Goal: Ask a question

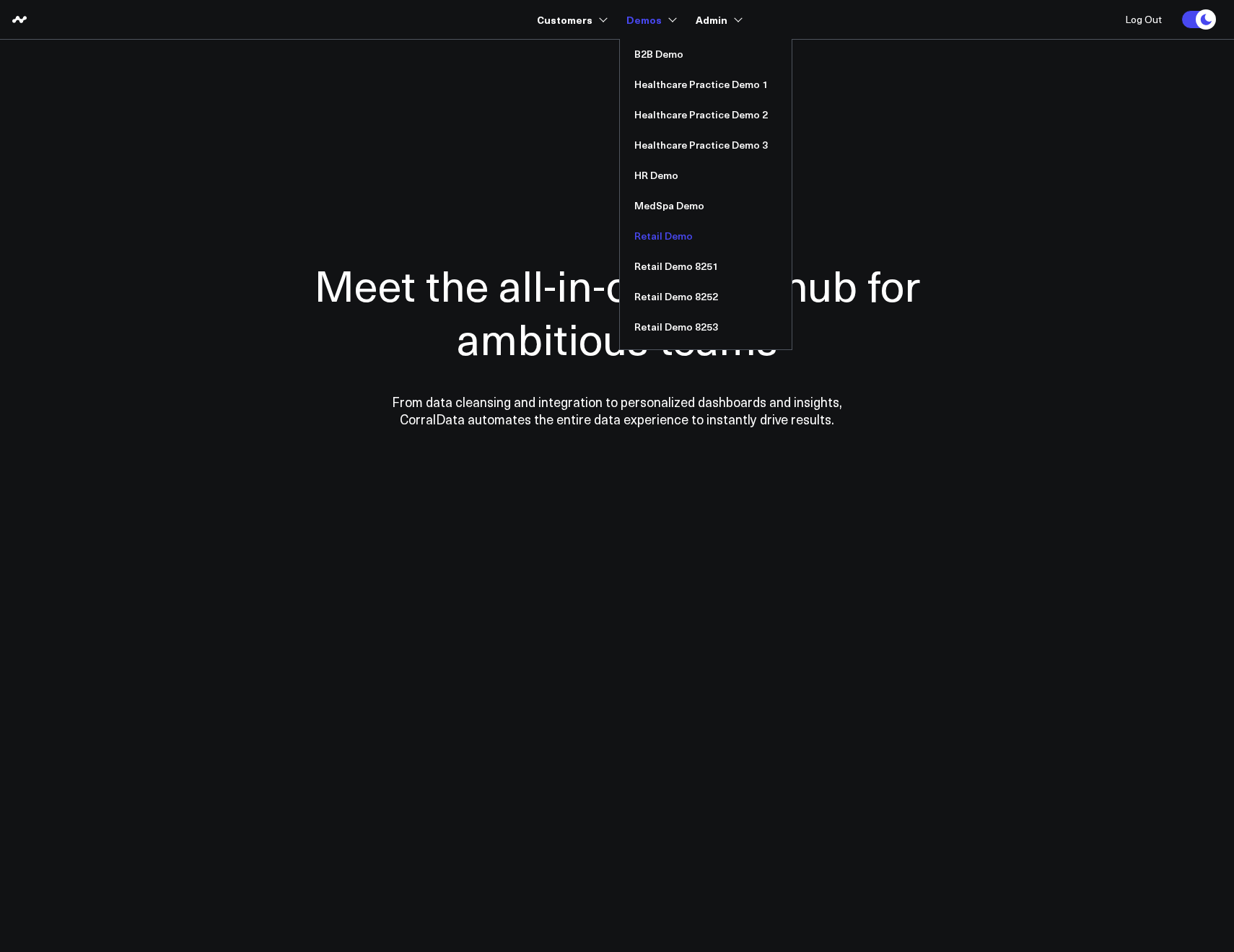
click at [647, 236] on link "Retail Demo" at bounding box center [706, 236] width 172 height 31
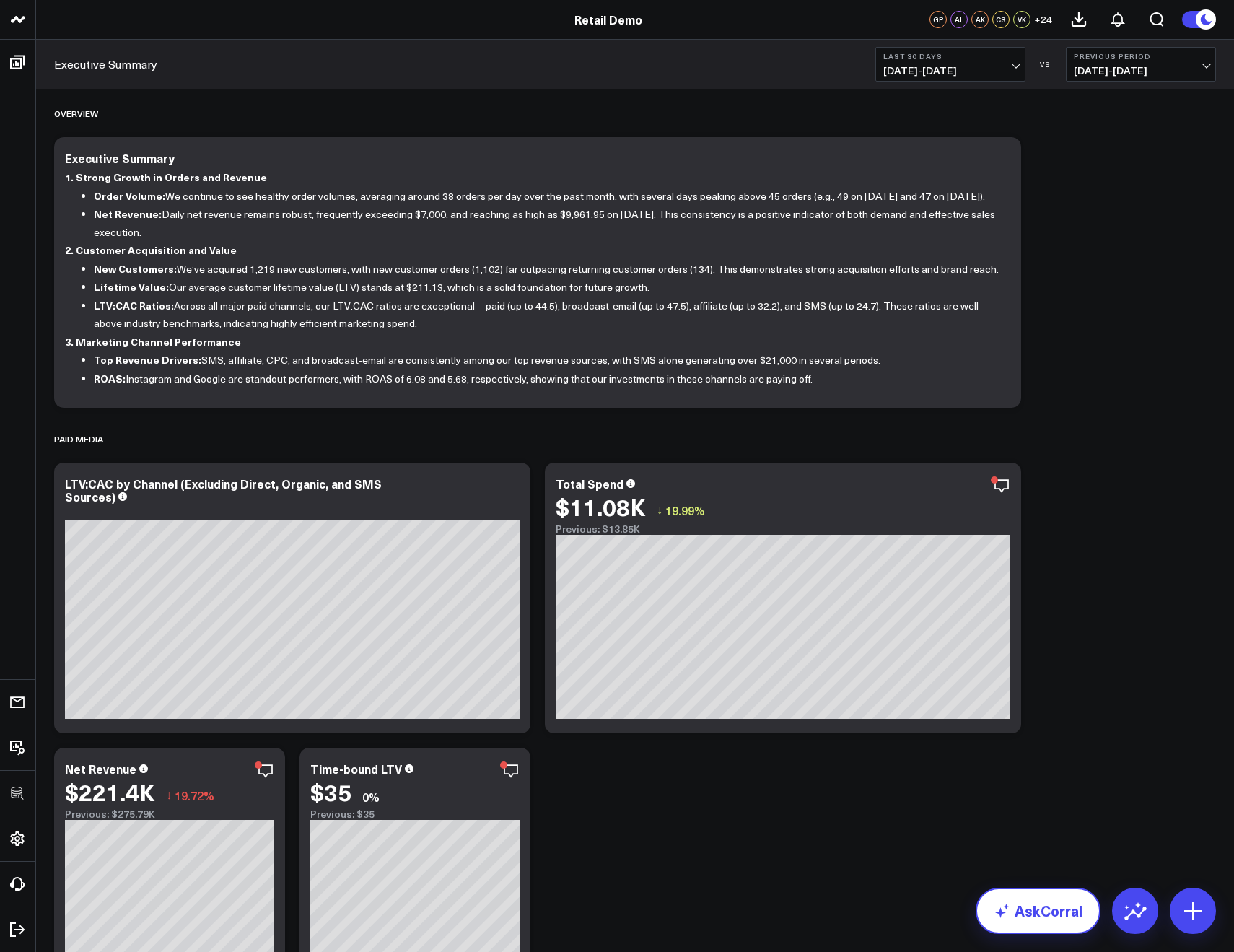
click at [1012, 908] on icon at bounding box center [1002, 911] width 17 height 17
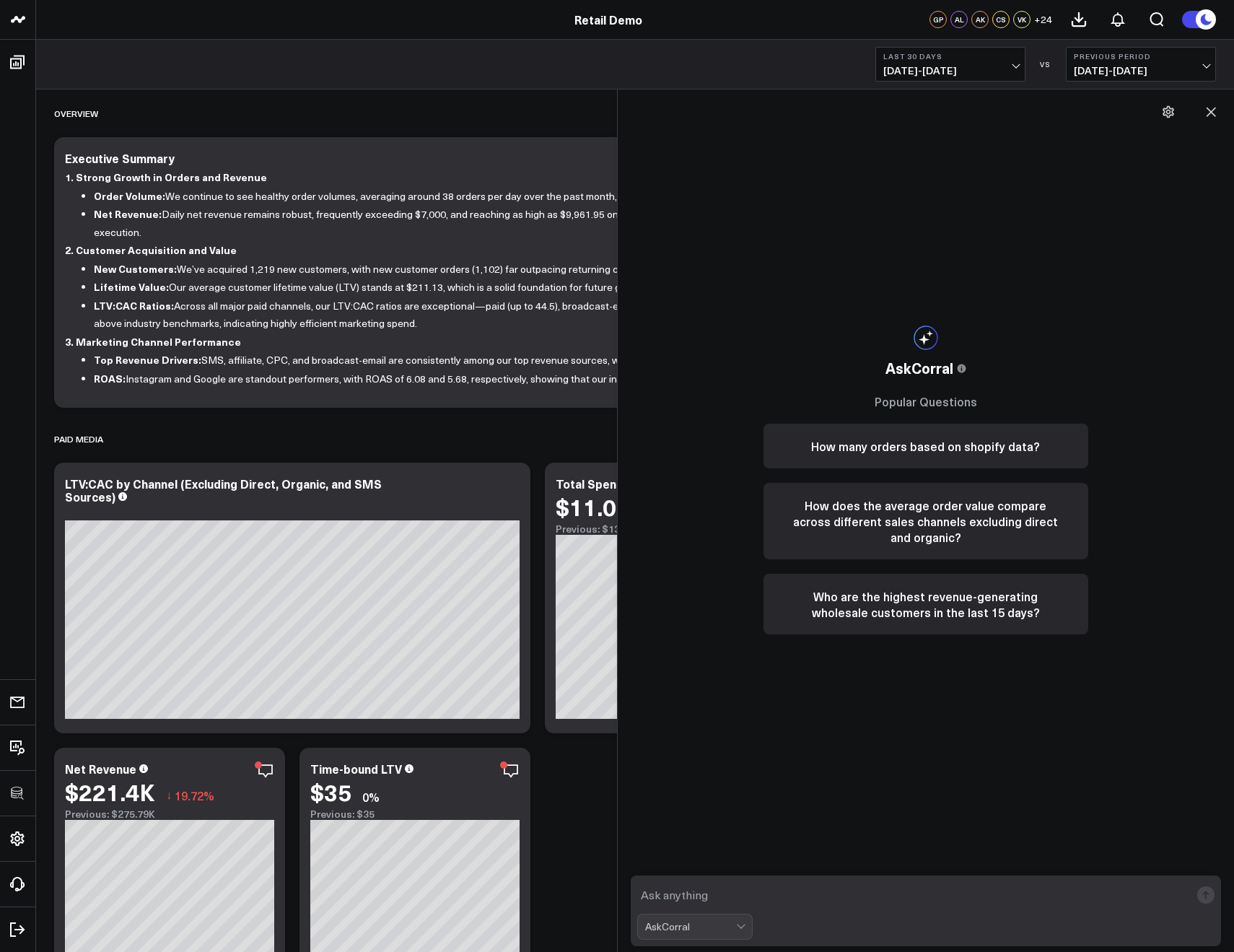
click at [718, 886] on textarea at bounding box center [914, 895] width 554 height 26
type textarea "what are my top sources of revenue in the last 90 days?"
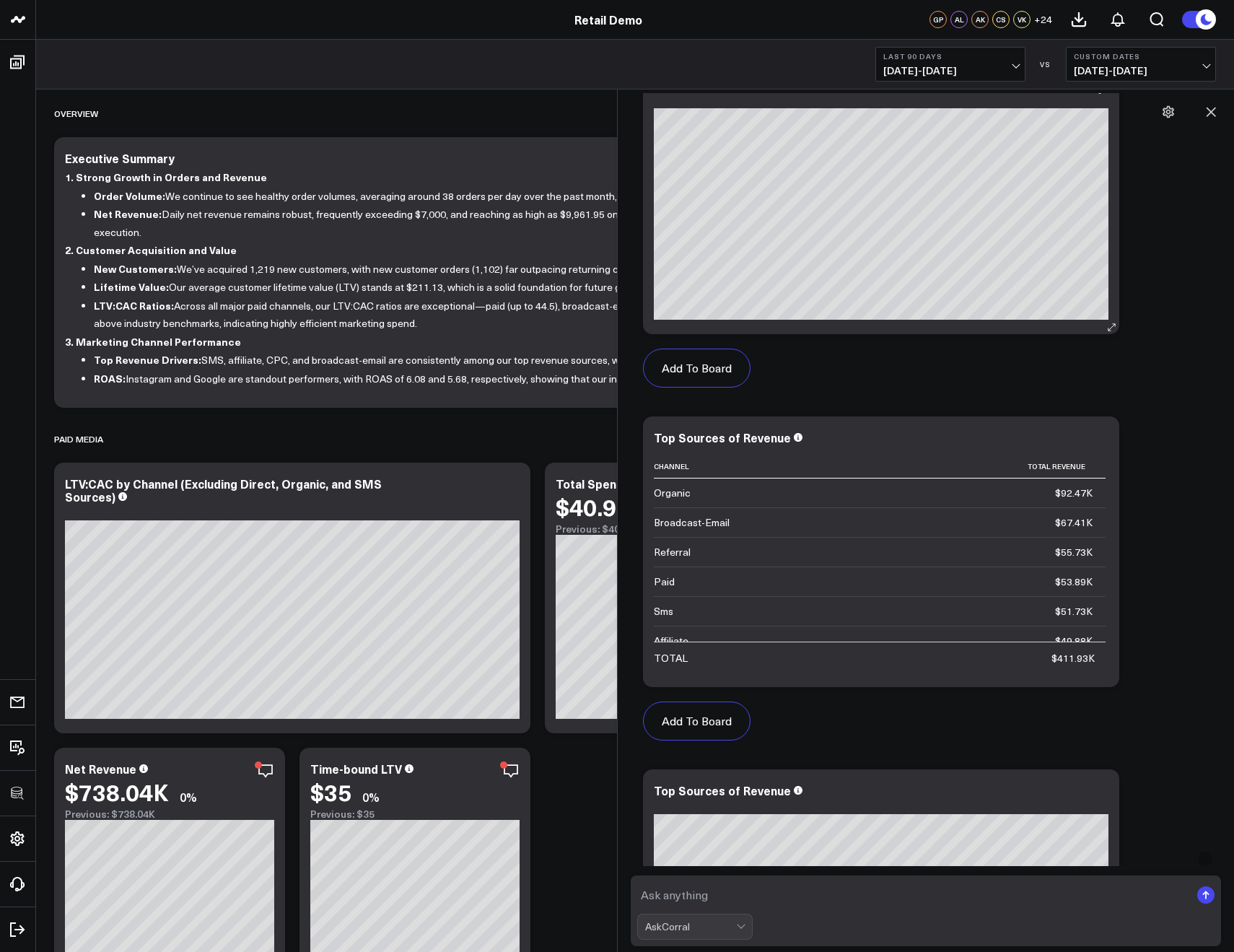
scroll to position [363, 0]
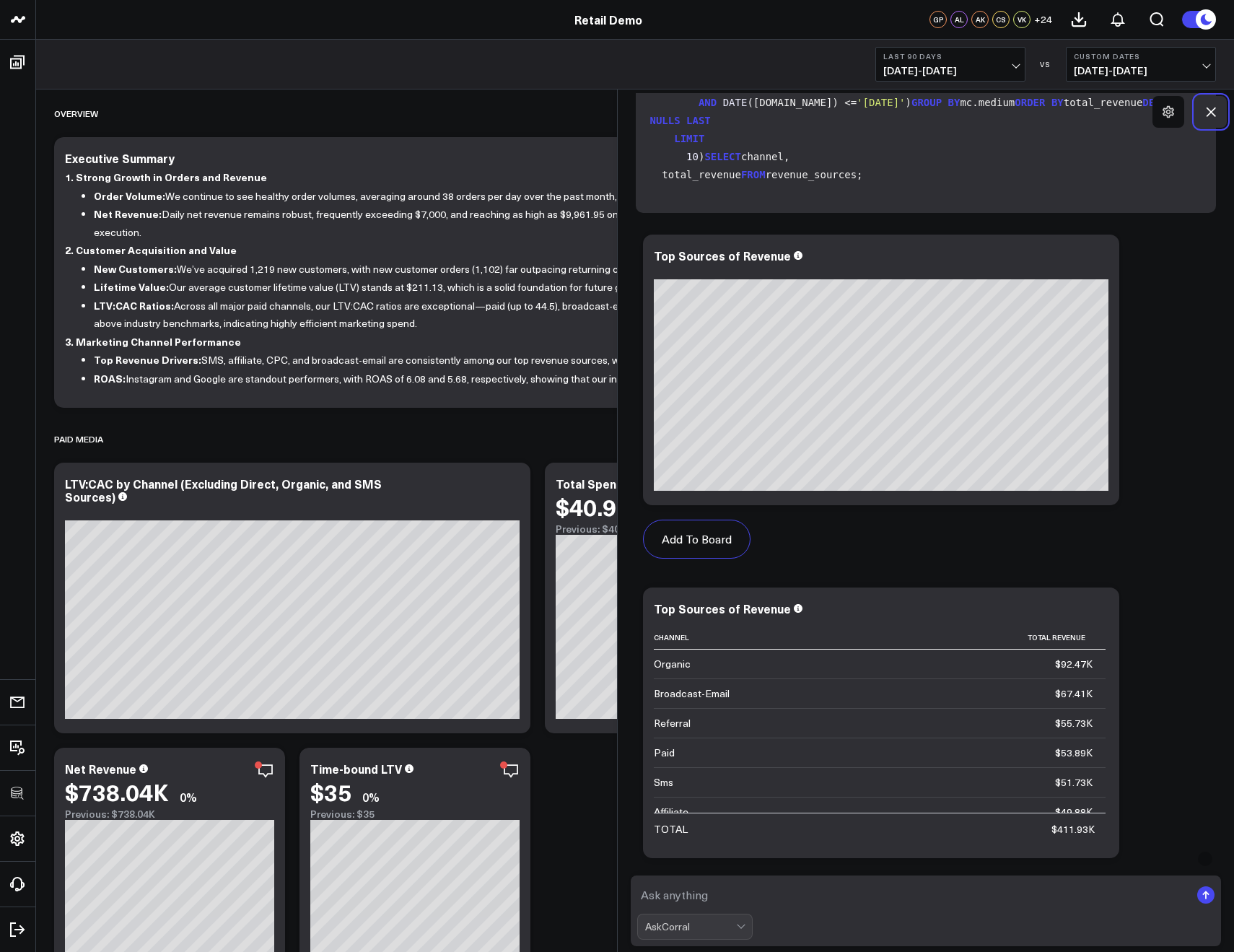
click at [1214, 106] on icon at bounding box center [1211, 112] width 14 height 14
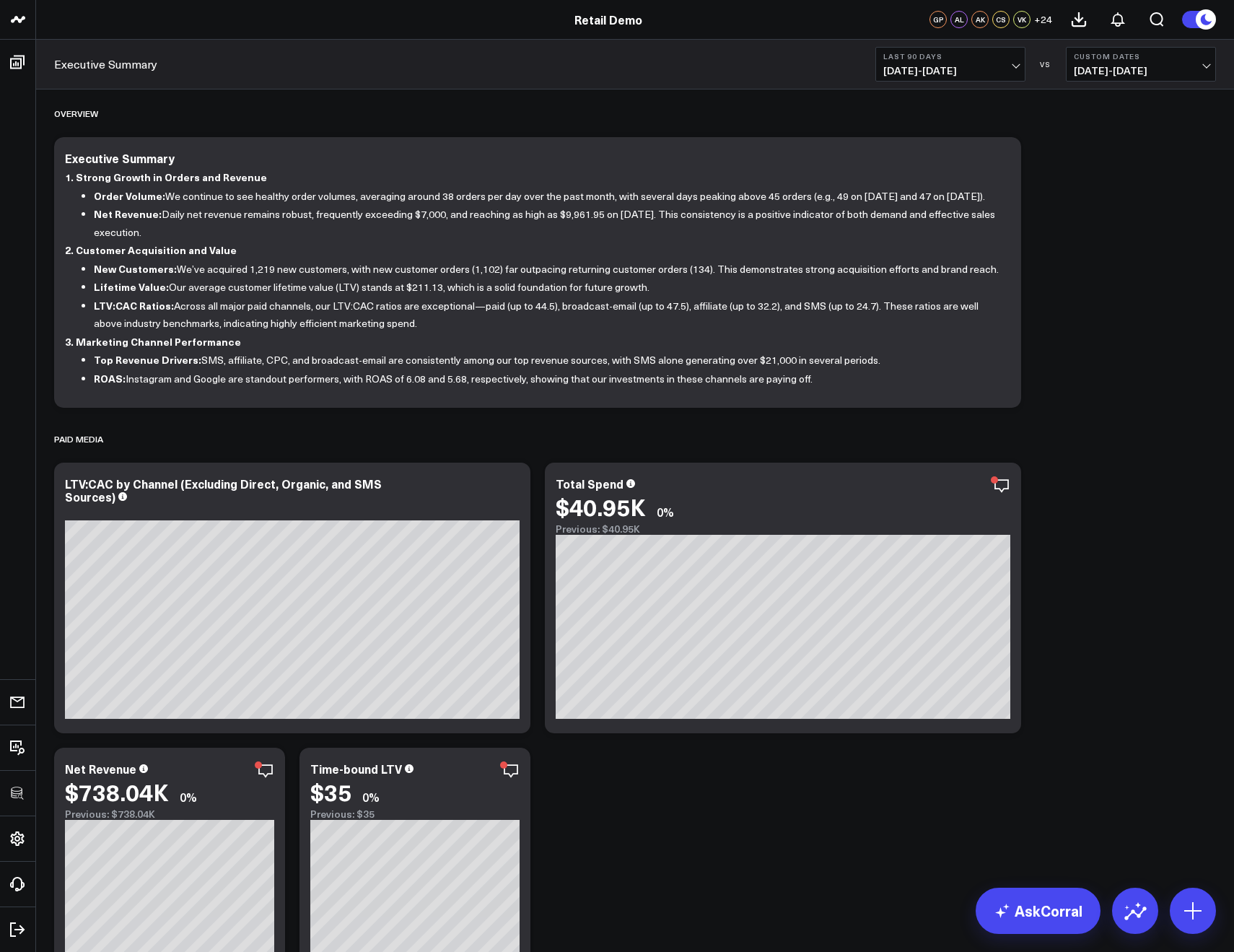
click at [912, 70] on span "07/15/25 - 10/12/25" at bounding box center [951, 71] width 135 height 12
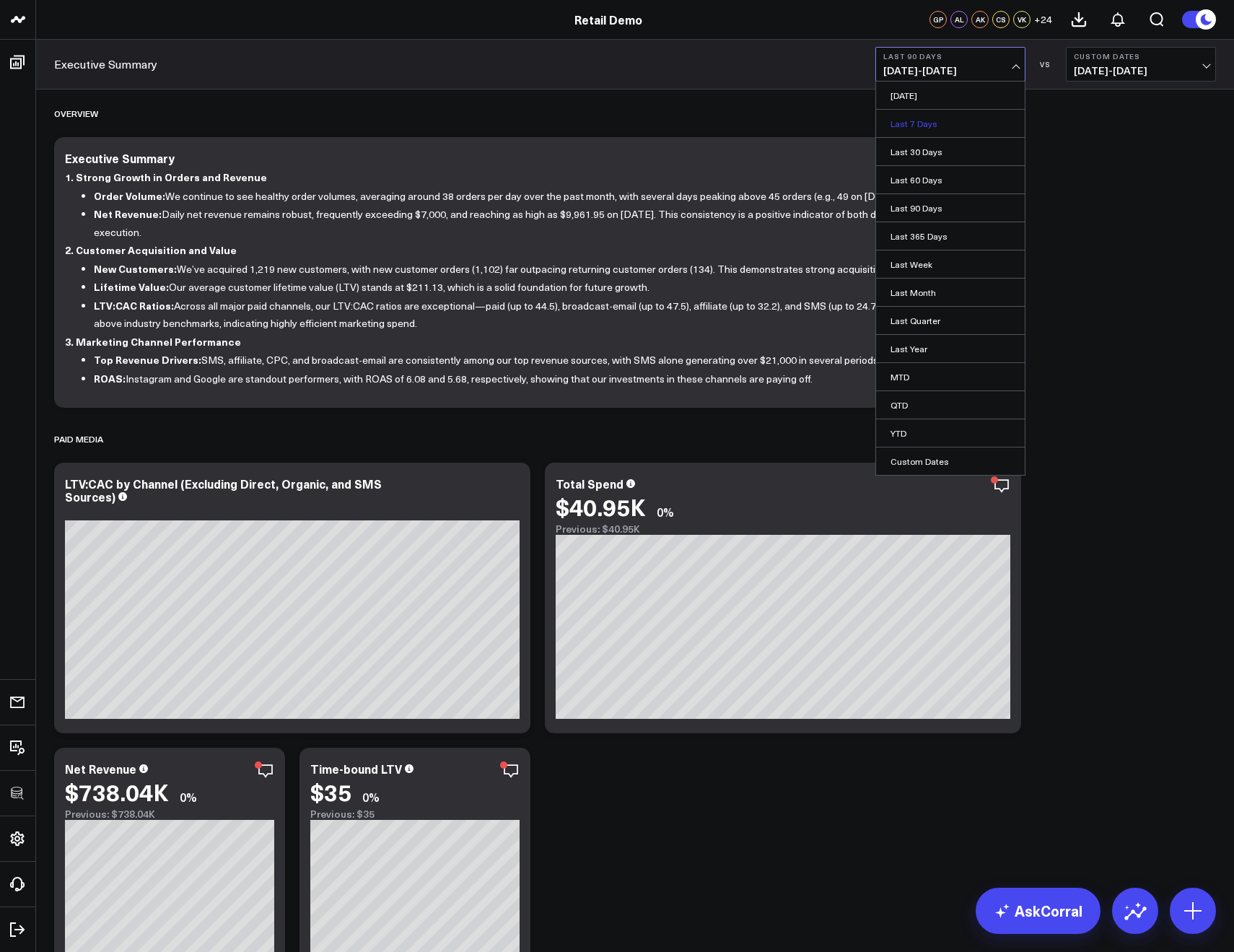
click at [910, 119] on link "Last 7 Days" at bounding box center [950, 123] width 149 height 27
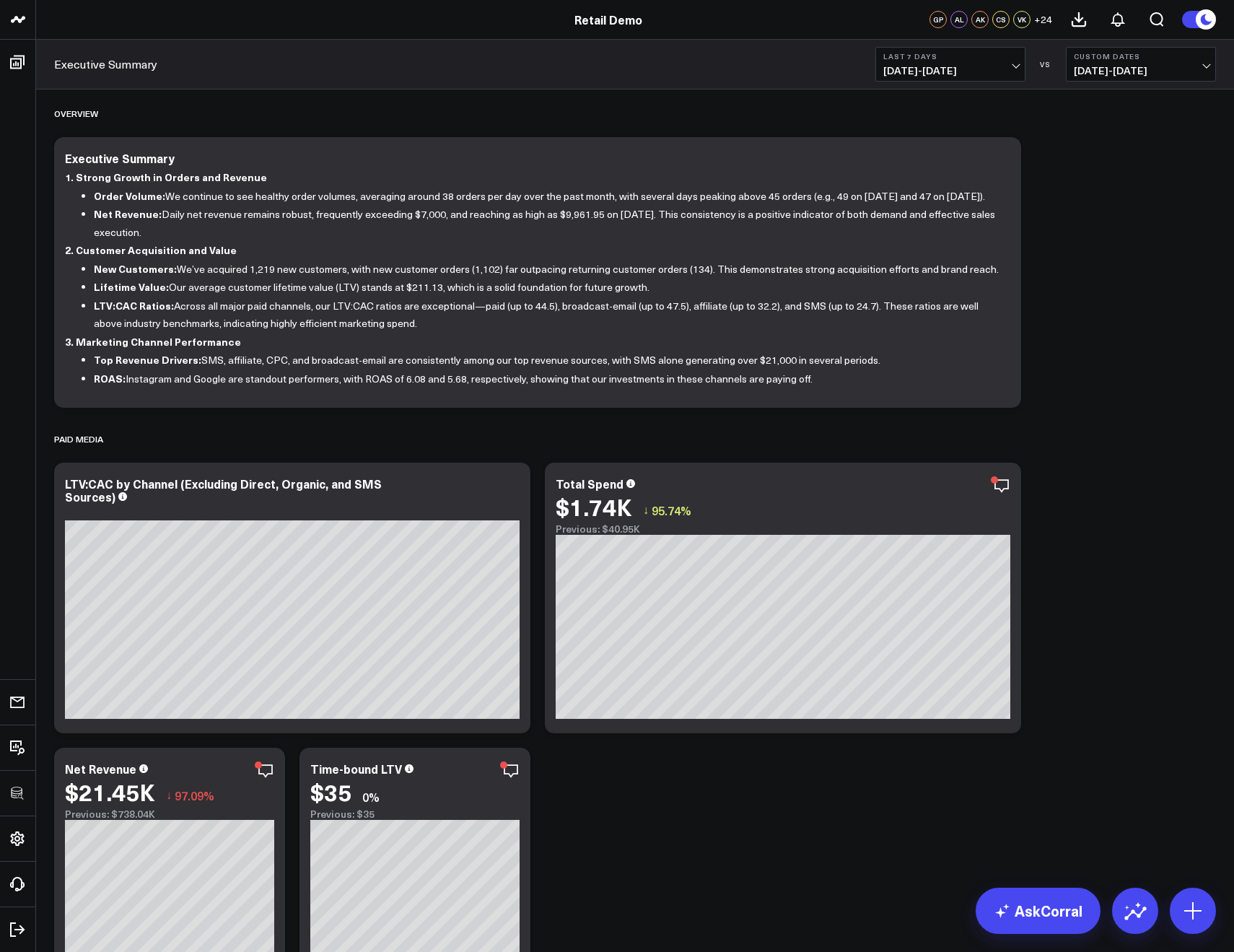
click at [959, 70] on span "10/06/25 - 10/12/25" at bounding box center [951, 71] width 135 height 12
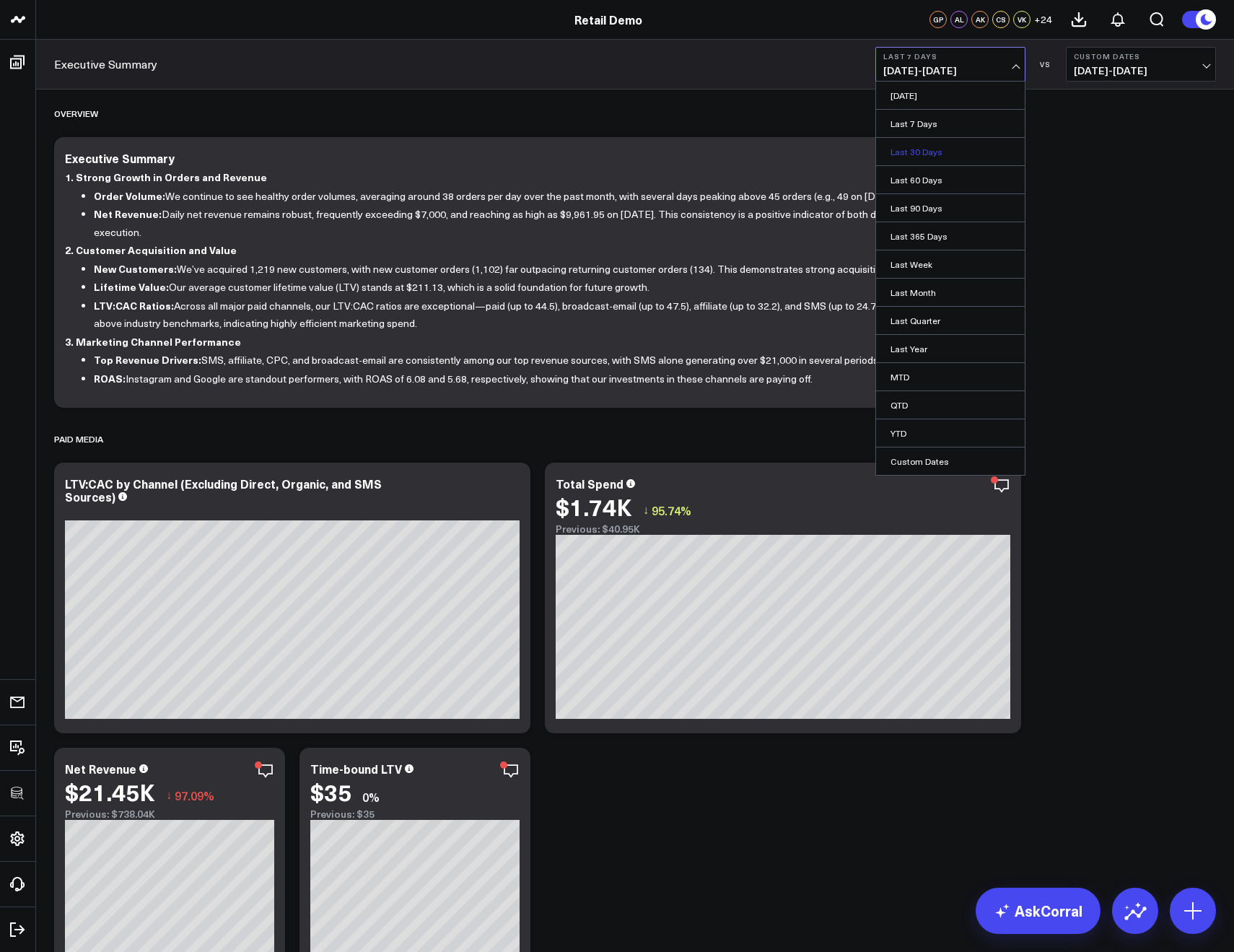
click at [904, 158] on link "Last 30 Days" at bounding box center [950, 152] width 149 height 27
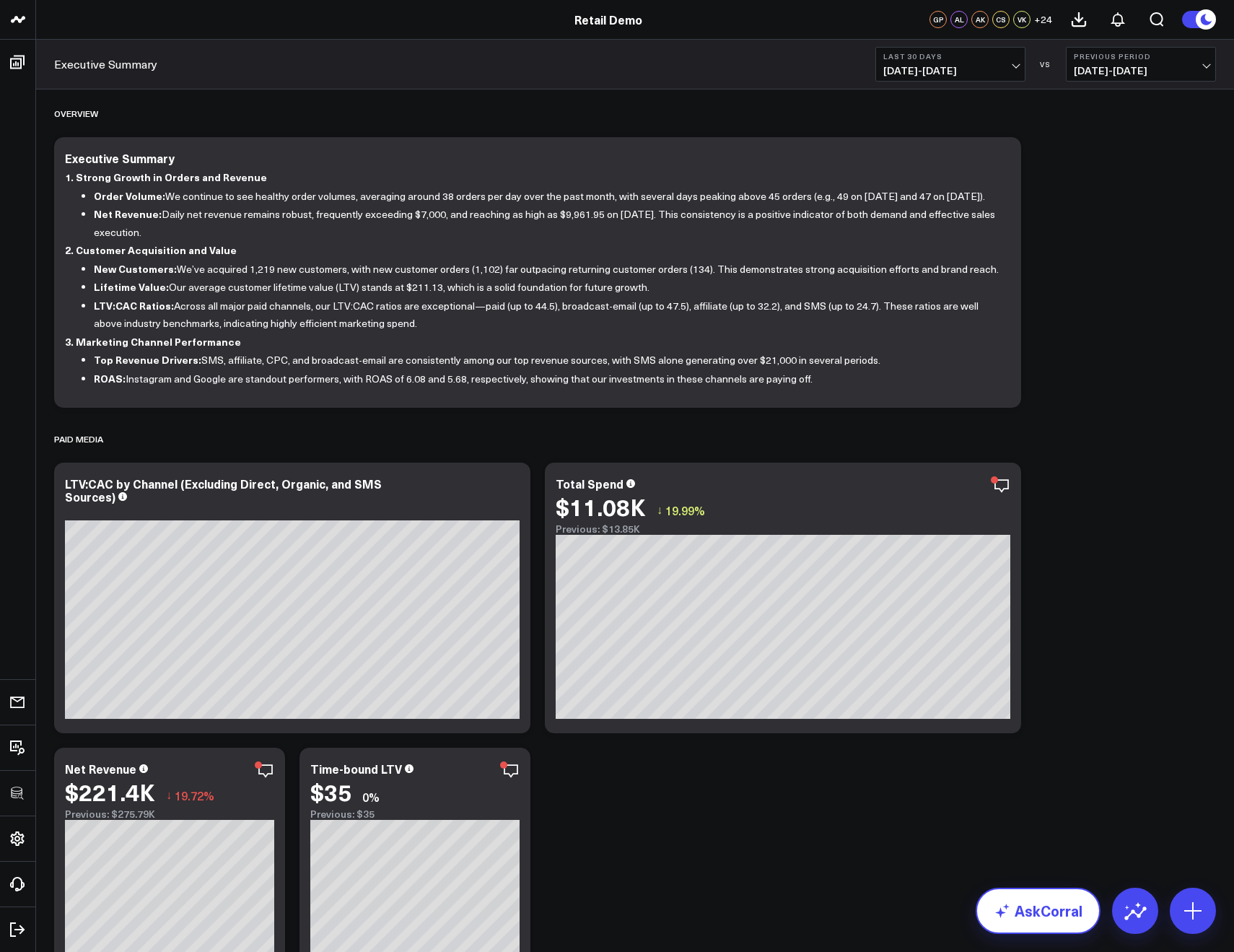
click at [1025, 899] on link "AskCorral" at bounding box center [1038, 911] width 125 height 46
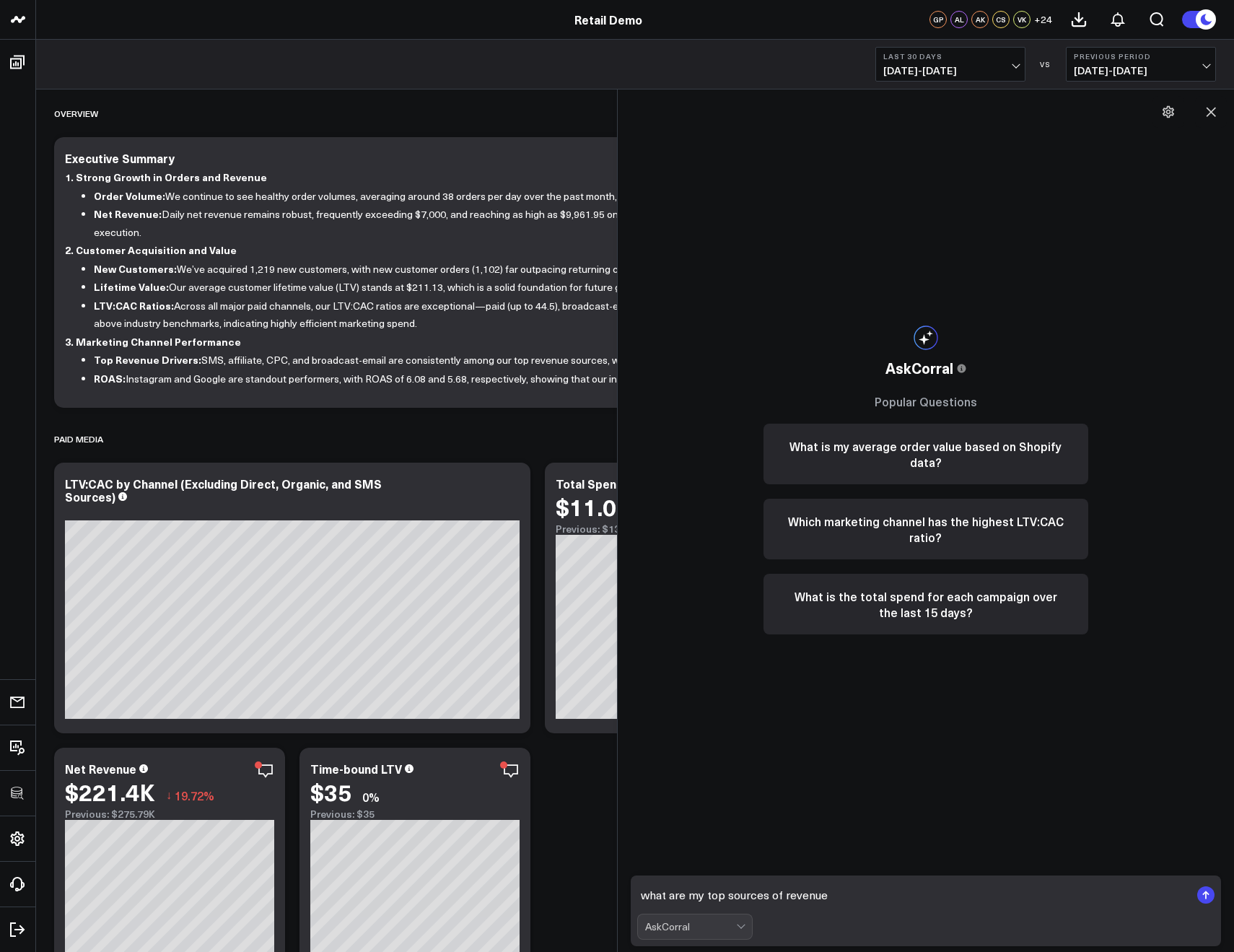
type textarea "what are my top sources of revenue?"
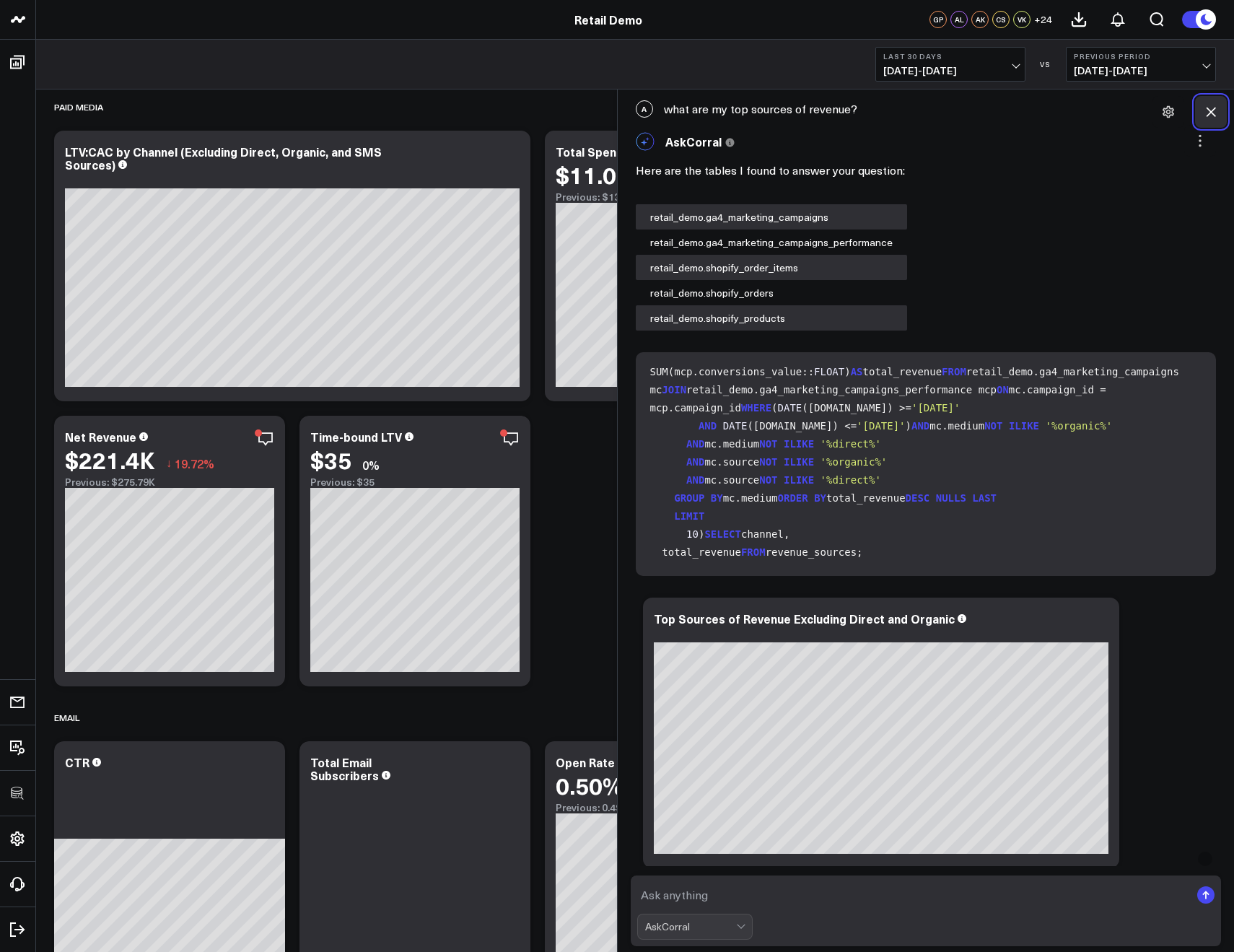
click at [1204, 109] on icon at bounding box center [1211, 112] width 14 height 14
